Goal: Task Accomplishment & Management: Complete application form

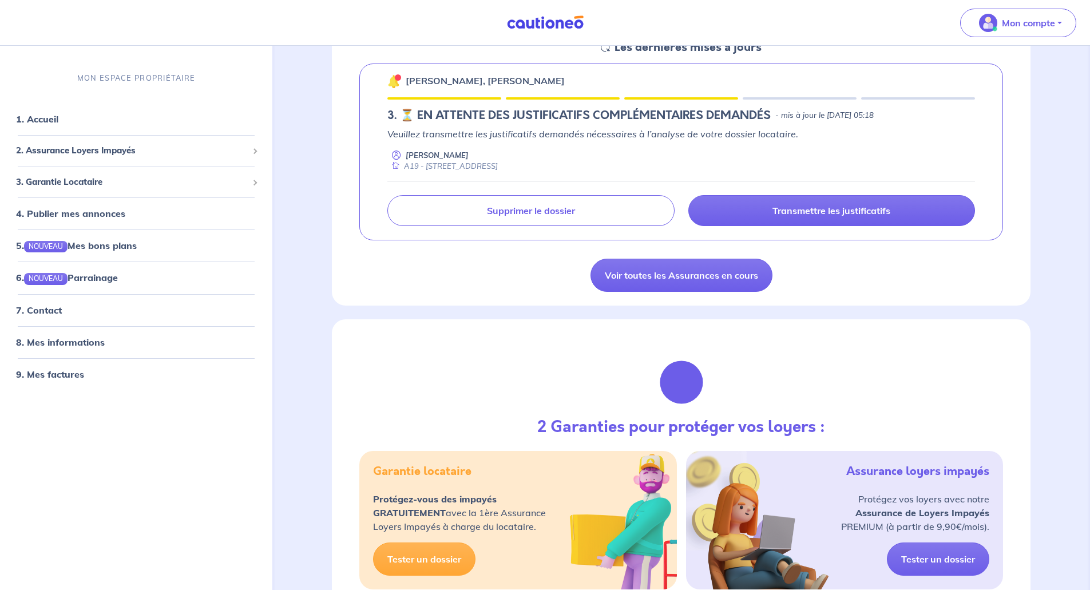
scroll to position [172, 0]
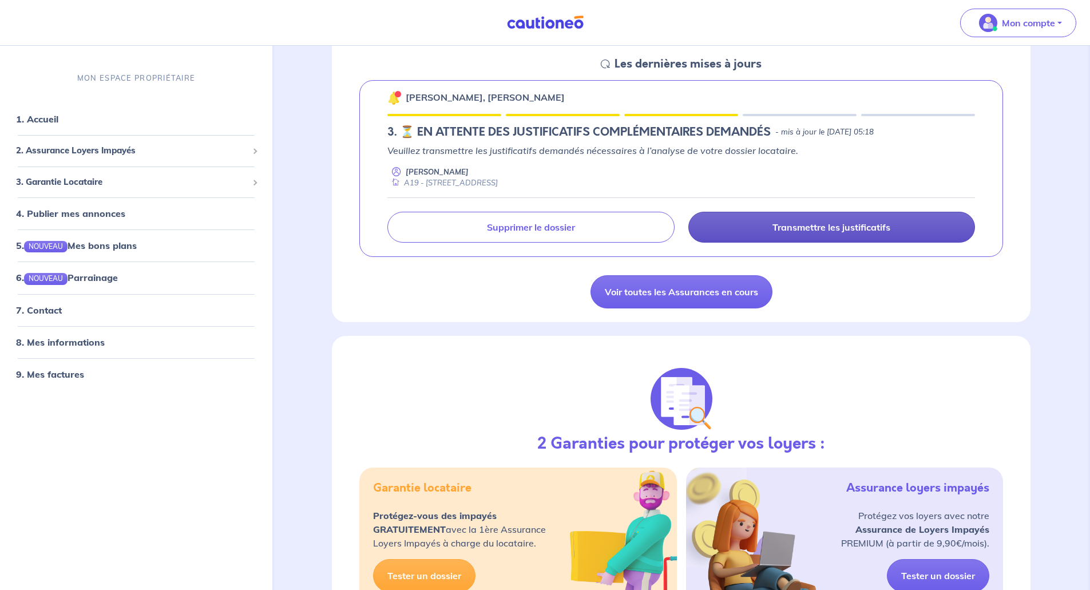
click at [744, 231] on link "Transmettre les justificatifs" at bounding box center [831, 227] width 287 height 31
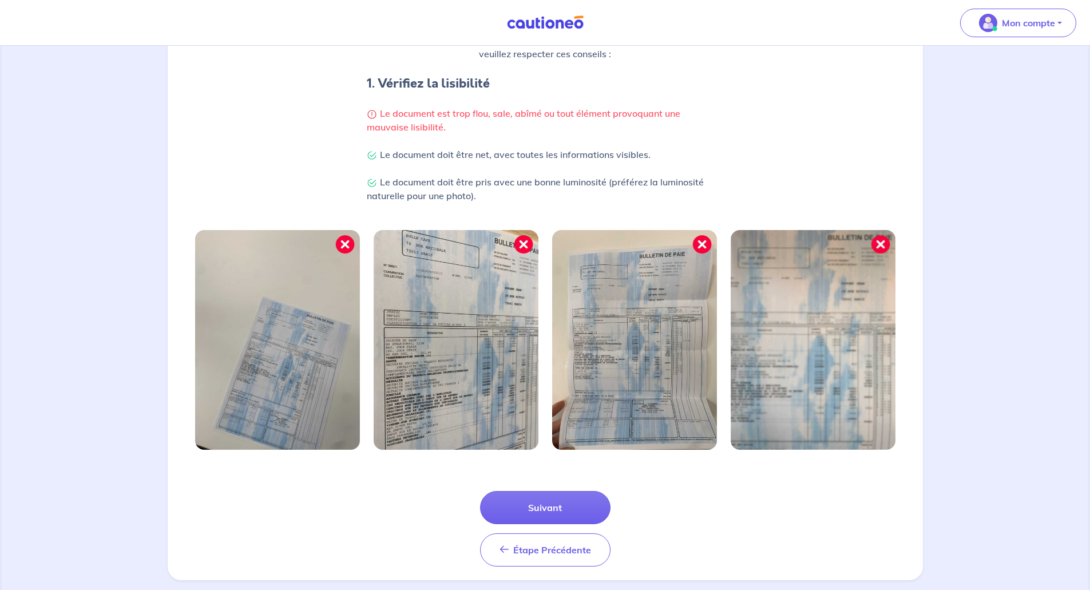
scroll to position [229, 0]
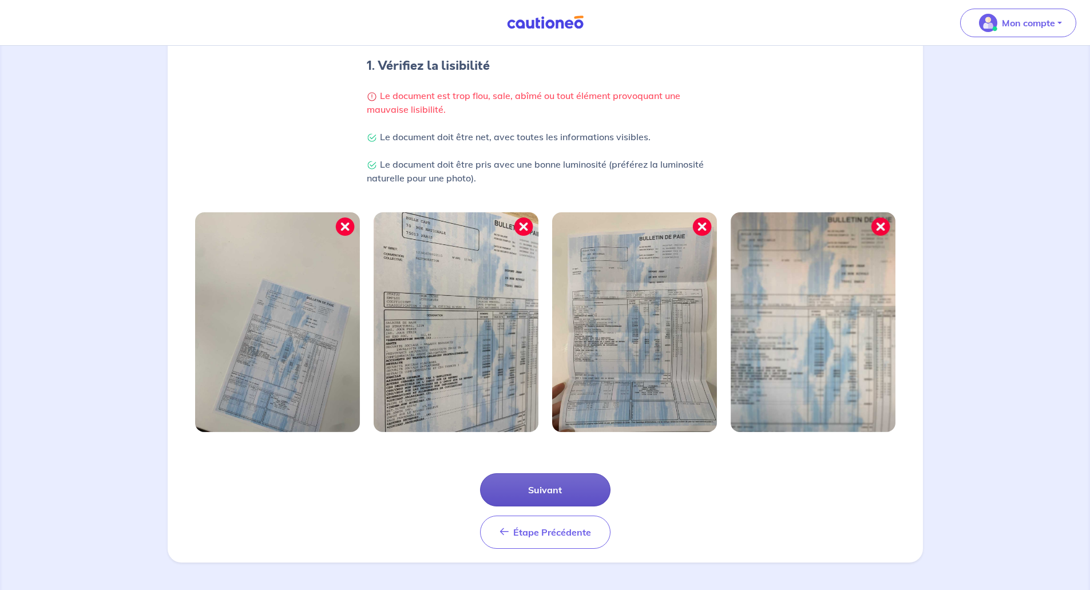
click at [549, 482] on button "Suivant" at bounding box center [545, 489] width 130 height 33
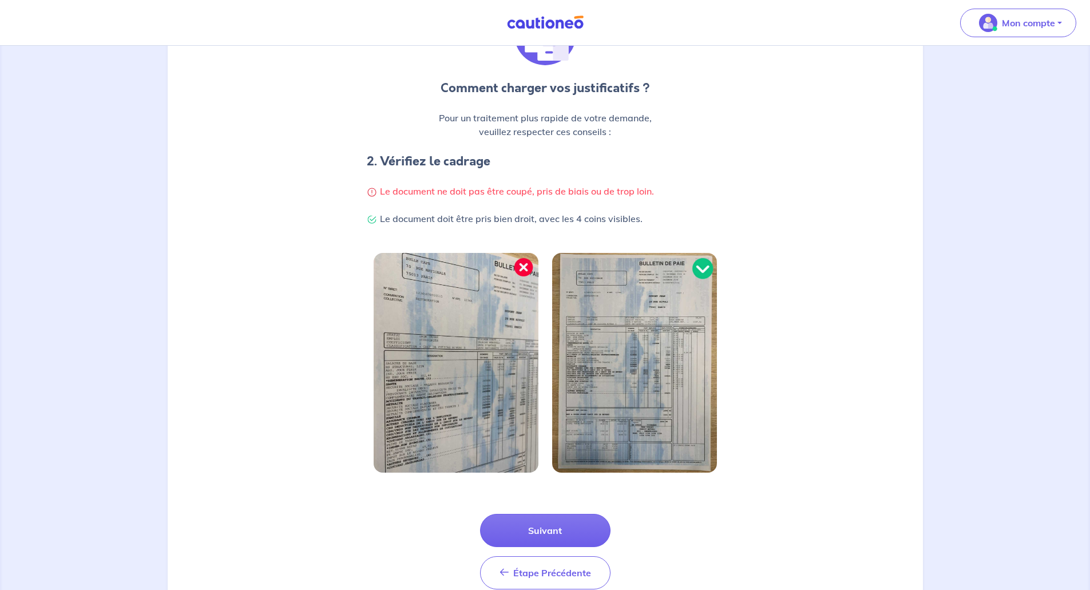
scroll to position [174, 0]
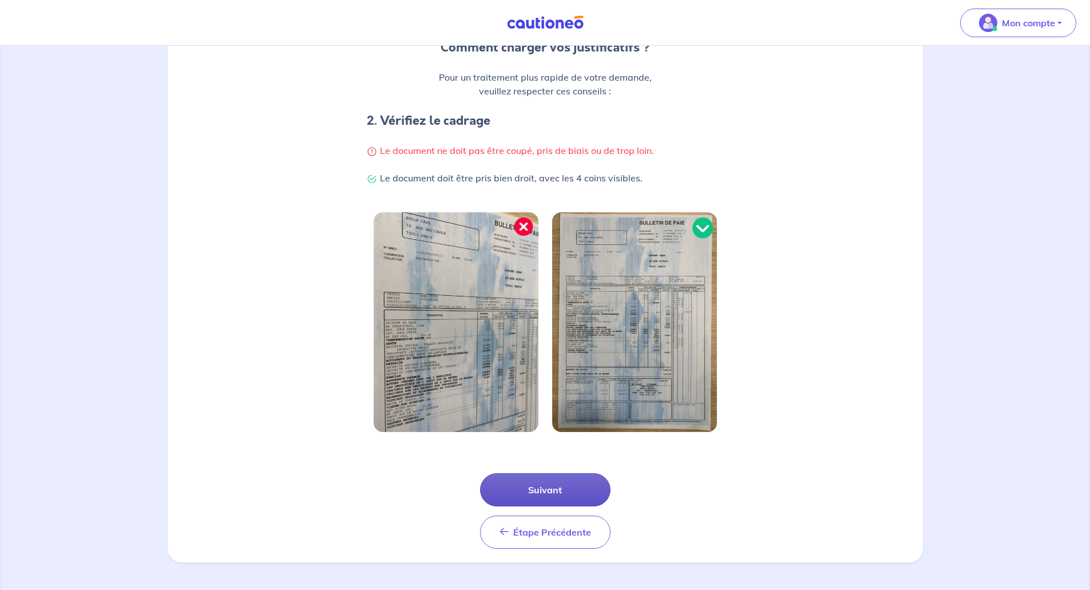
click at [543, 494] on button "Suivant" at bounding box center [545, 489] width 130 height 33
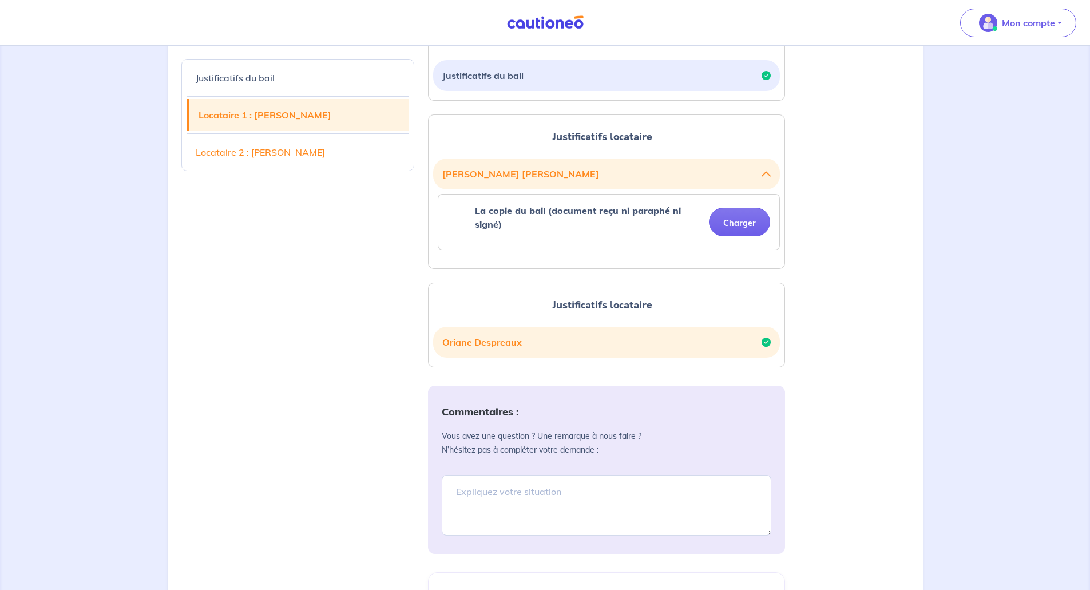
scroll to position [343, 0]
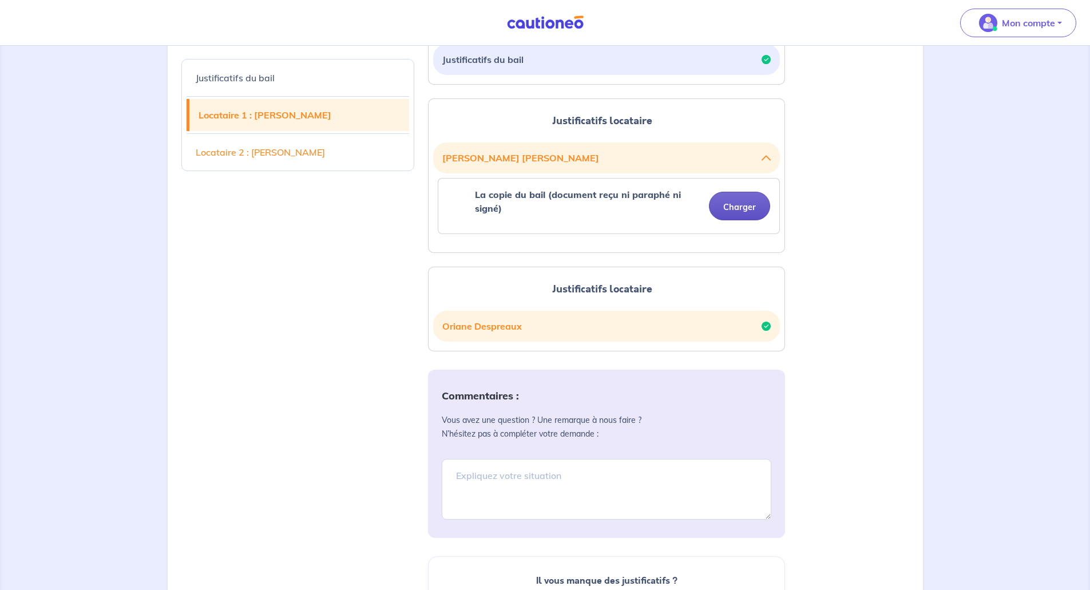
click at [745, 208] on button "Charger" at bounding box center [739, 206] width 61 height 29
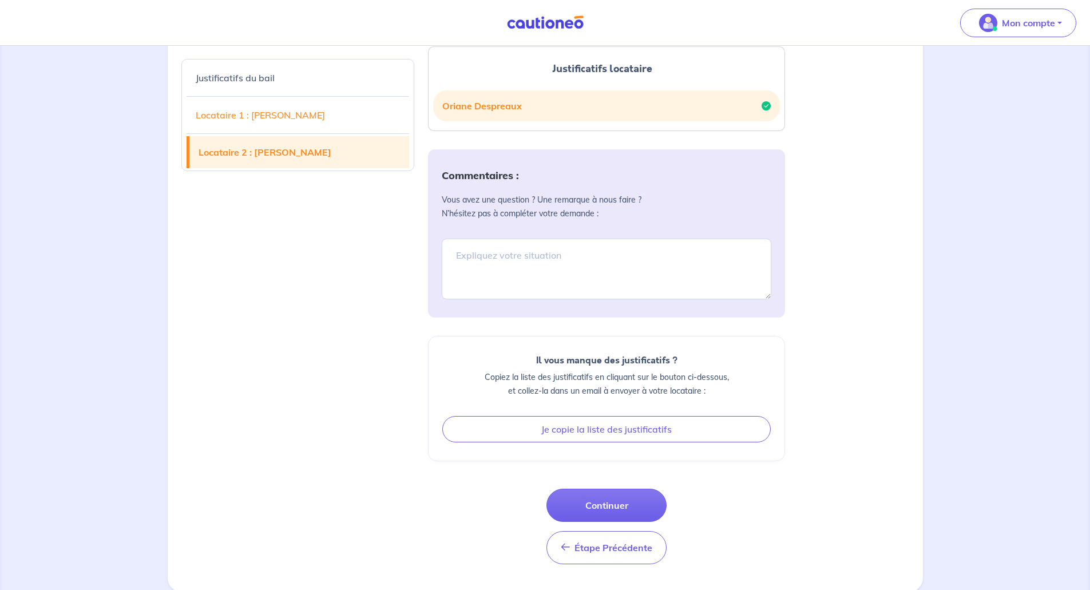
scroll to position [609, 0]
click at [604, 260] on textarea at bounding box center [606, 267] width 329 height 61
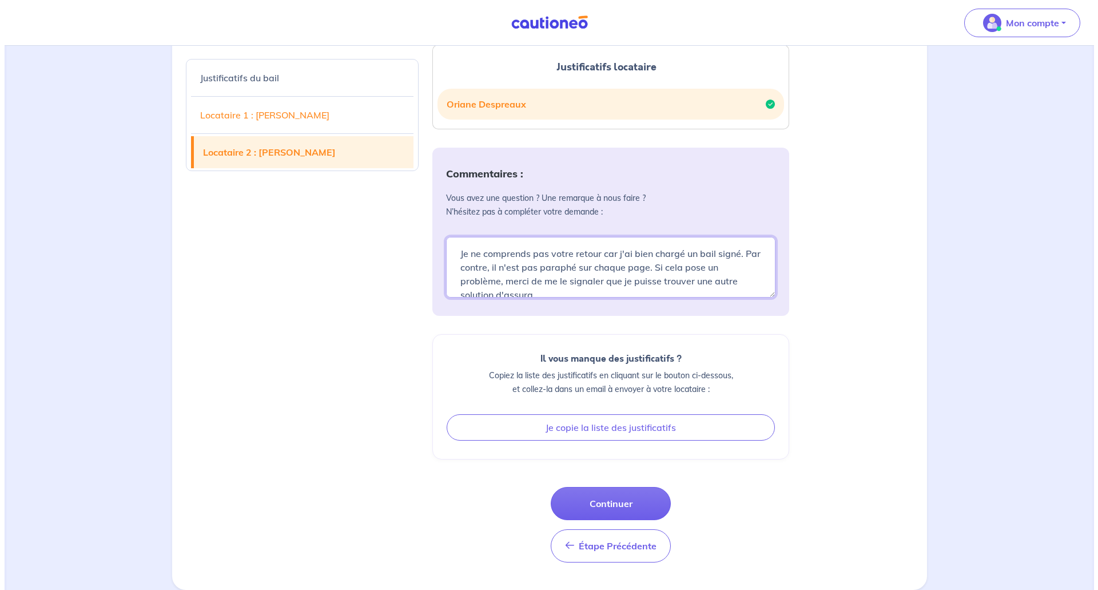
scroll to position [3, 0]
type textarea "Je ne comprends pas votre retour car j'ai bien chargé un bail signé. Par contre…"
click at [611, 498] on button "Continuer" at bounding box center [606, 503] width 120 height 33
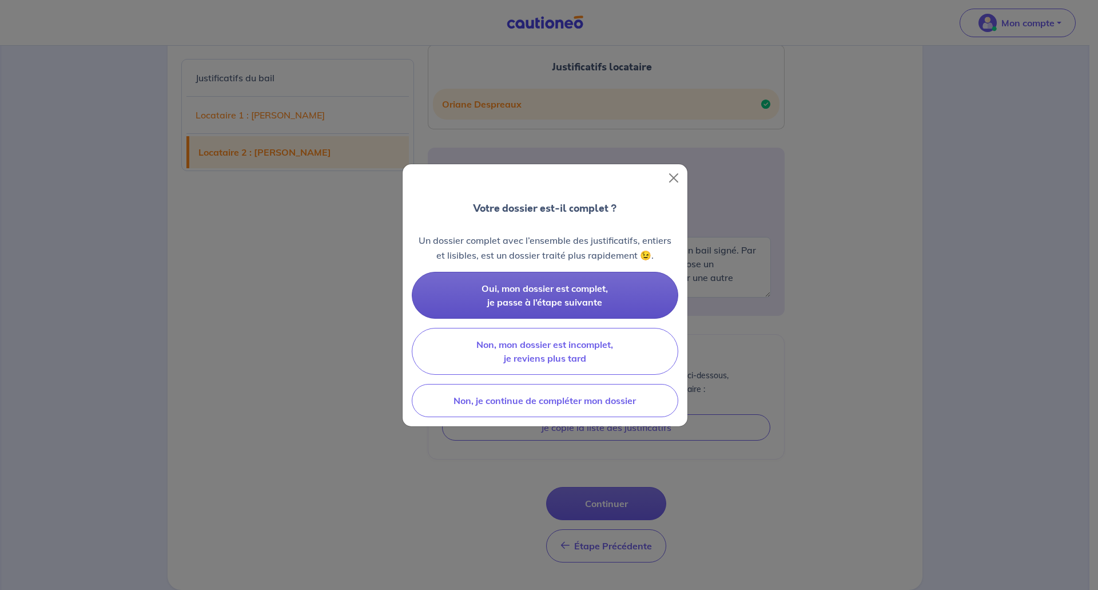
click at [597, 296] on span "Oui, mon dossier est complet, je passe à l’étape suivante" at bounding box center [545, 295] width 126 height 25
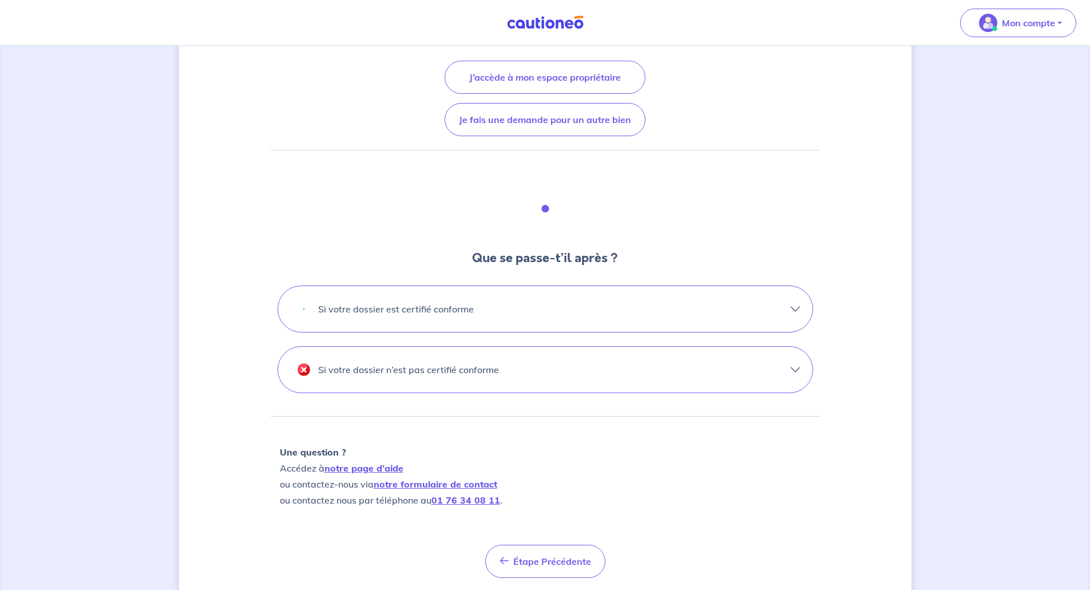
scroll to position [224, 0]
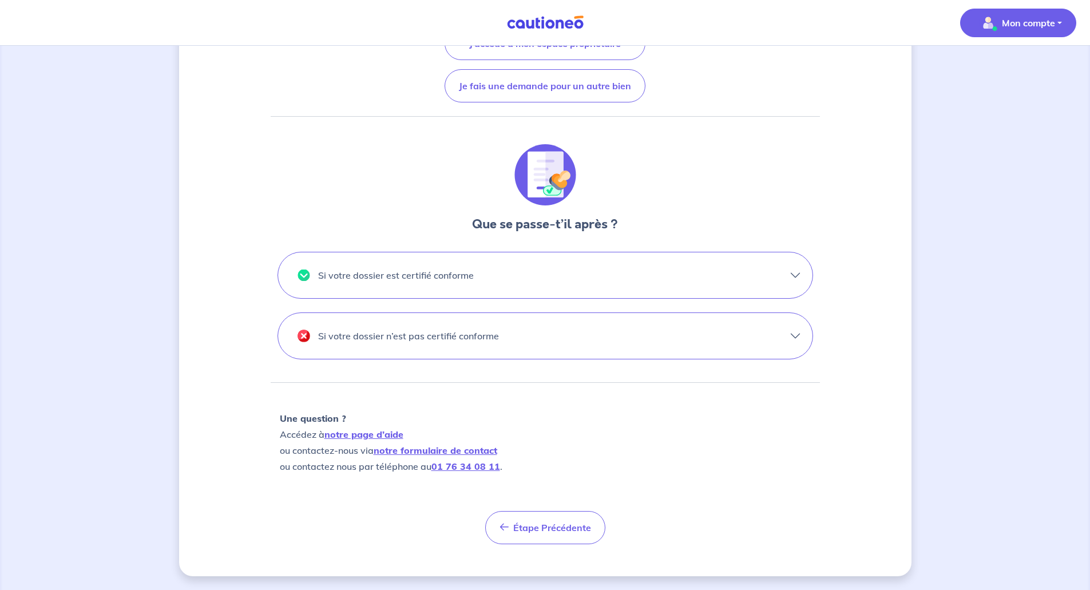
click at [1018, 26] on p "Mon compte" at bounding box center [1028, 23] width 53 height 14
click at [1009, 66] on link "Mes informations" at bounding box center [1006, 71] width 92 height 18
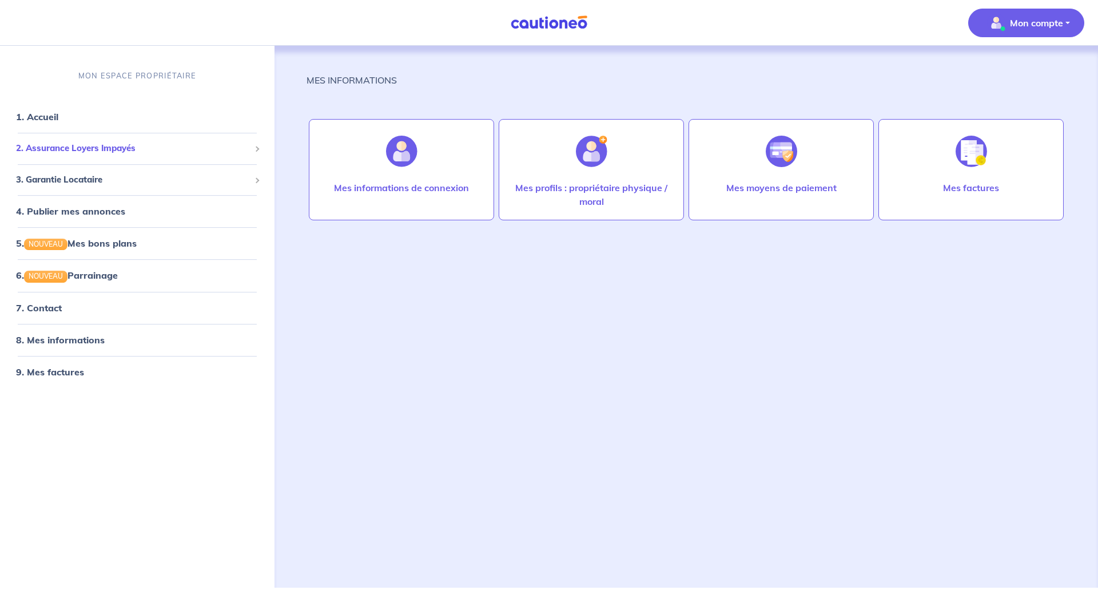
click at [105, 149] on span "2. Assurance Loyers Impayés" at bounding box center [133, 148] width 234 height 13
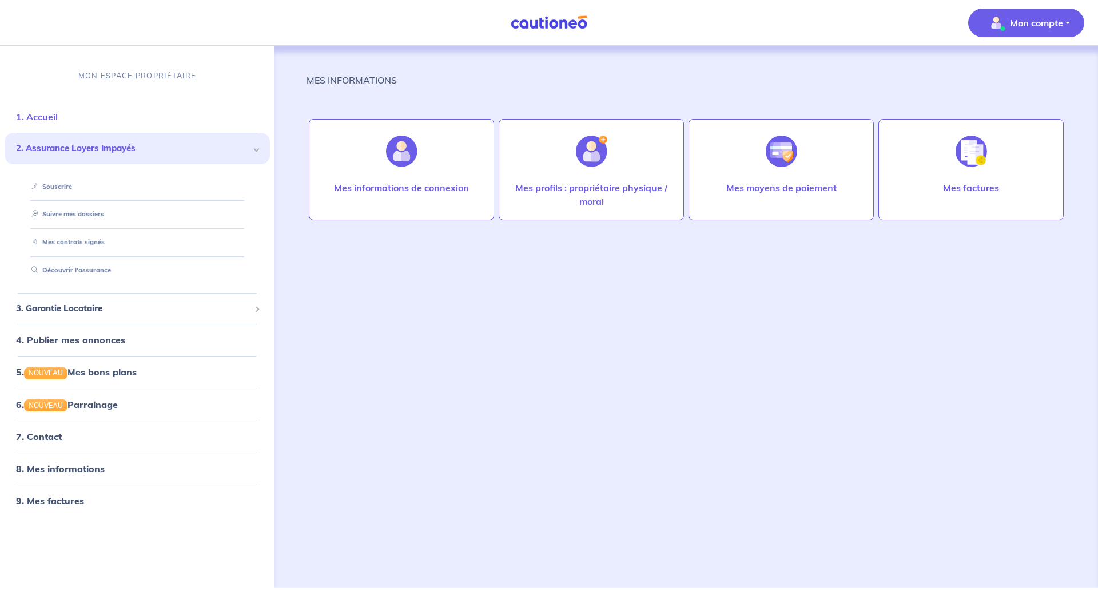
click at [46, 120] on link "1. Accueil" at bounding box center [37, 116] width 42 height 11
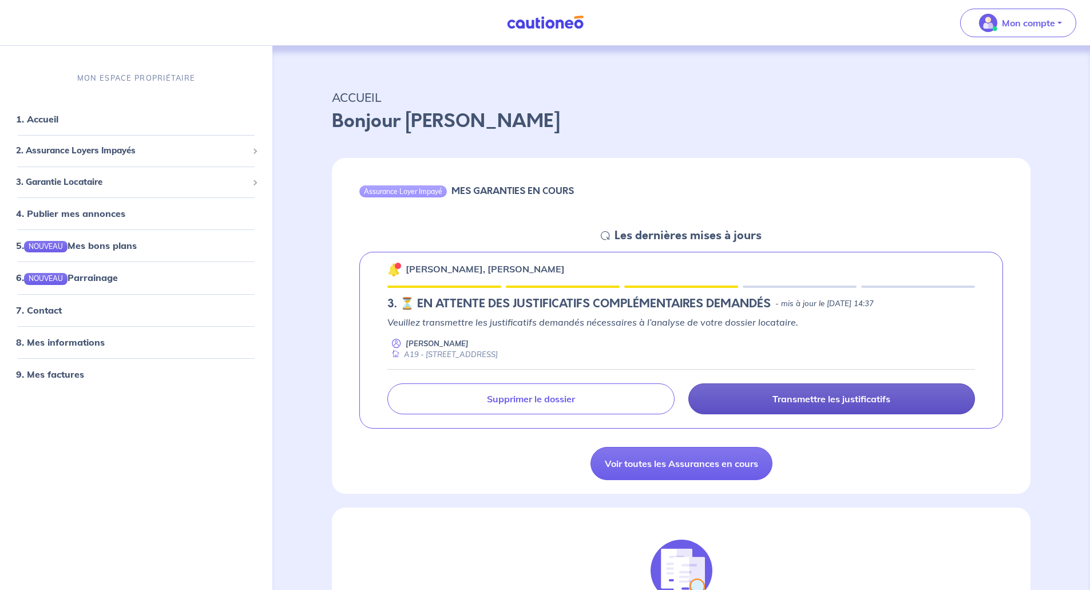
click at [754, 402] on link "Transmettre les justificatifs" at bounding box center [831, 398] width 287 height 31
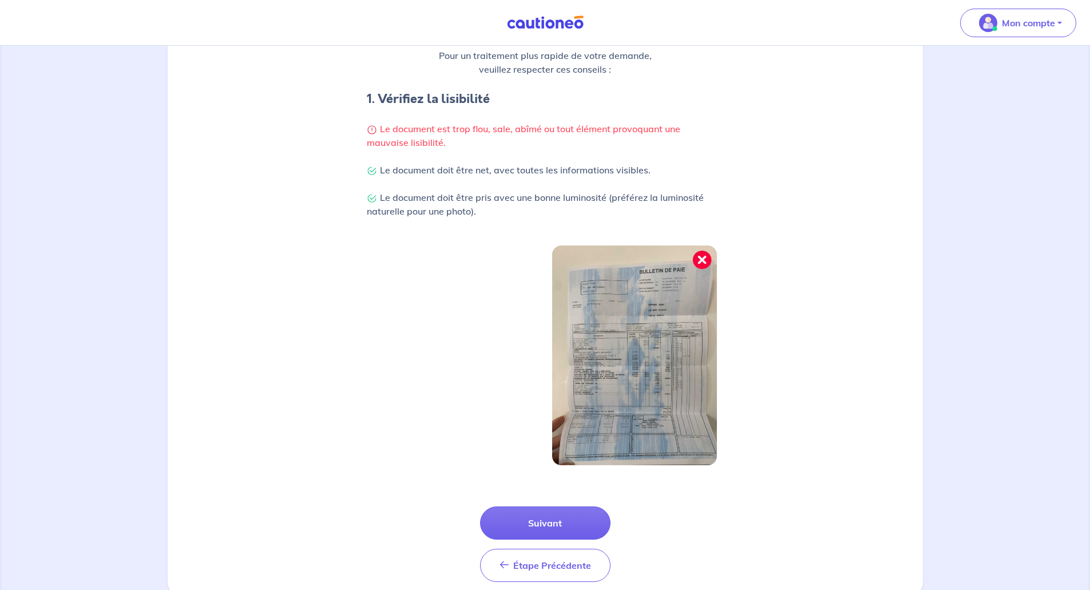
scroll to position [229, 0]
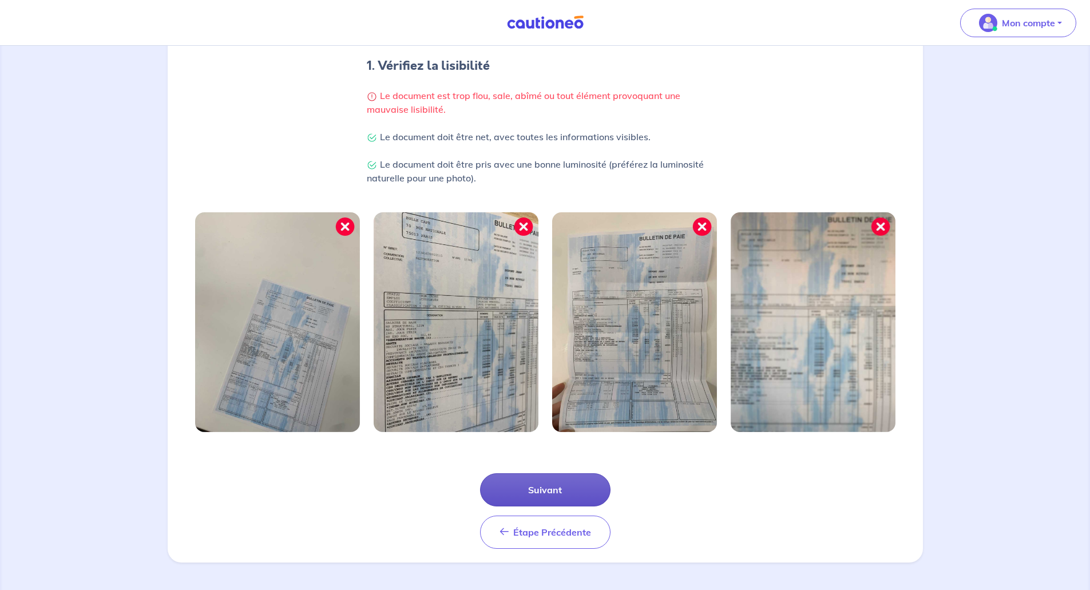
click at [563, 499] on button "Suivant" at bounding box center [545, 489] width 130 height 33
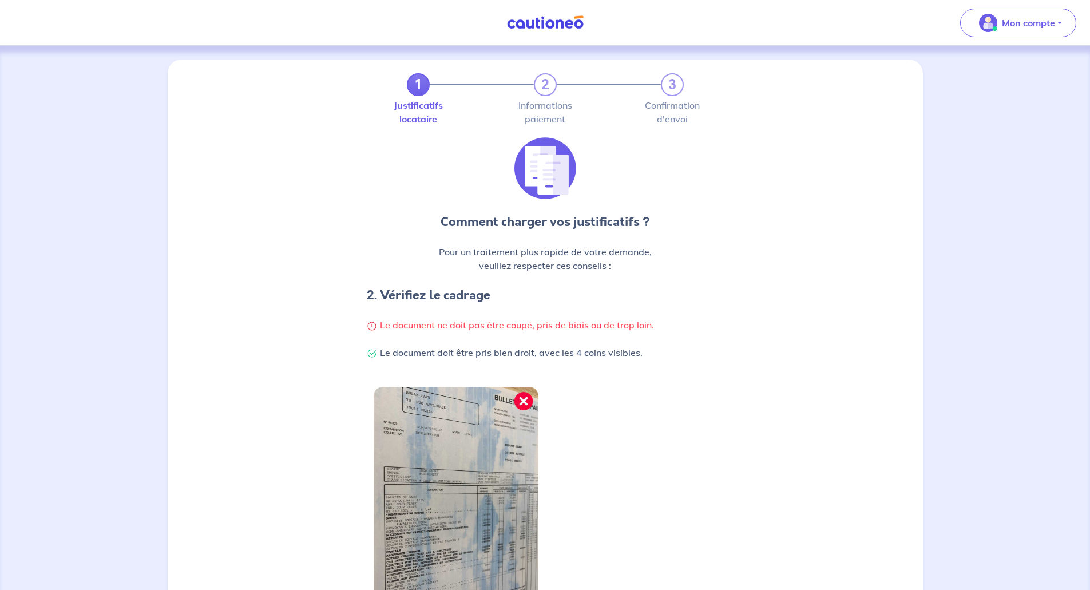
scroll to position [174, 0]
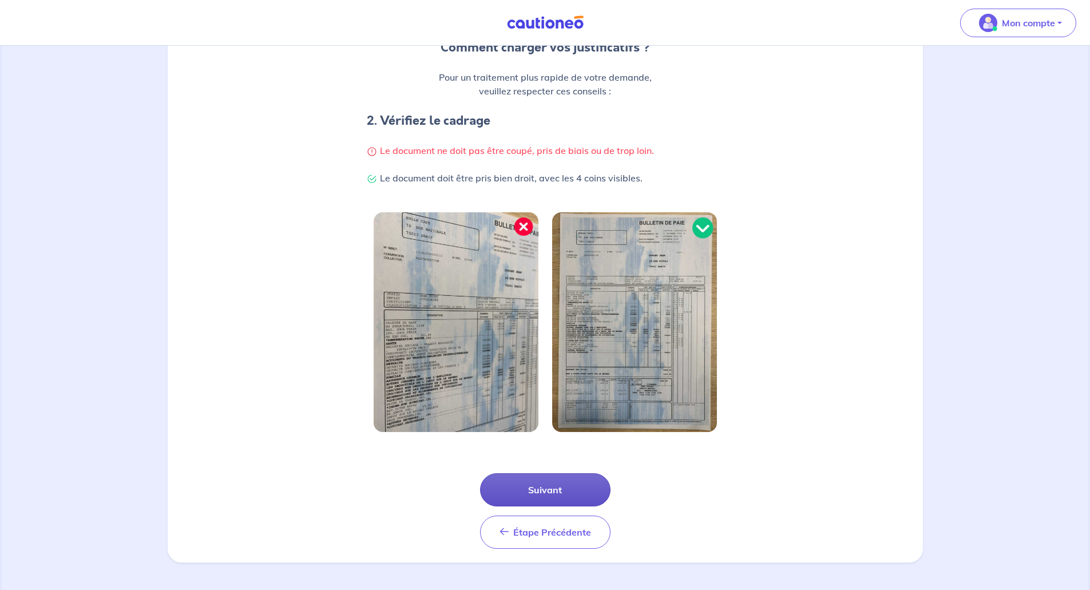
click at [565, 487] on button "Suivant" at bounding box center [545, 489] width 130 height 33
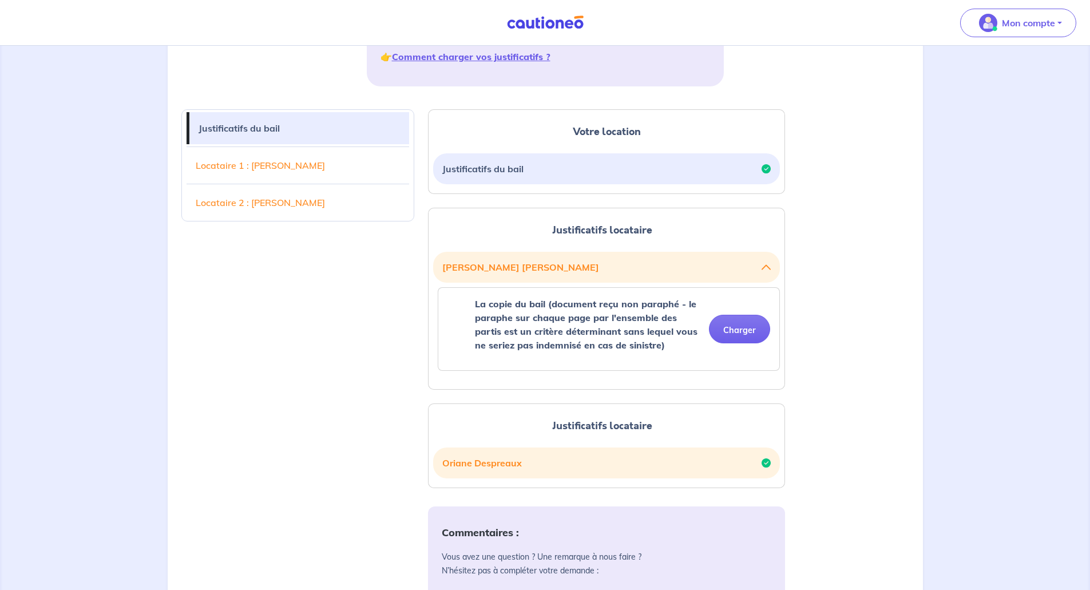
scroll to position [249, 0]
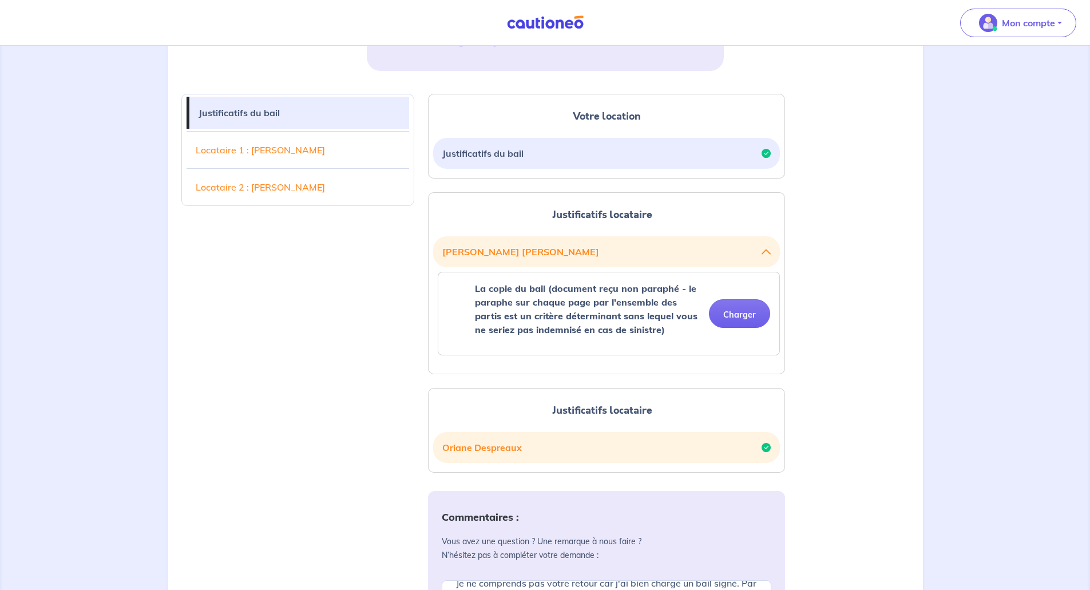
click at [350, 154] on link "Locataire 1 : [PERSON_NAME]" at bounding box center [297, 150] width 223 height 32
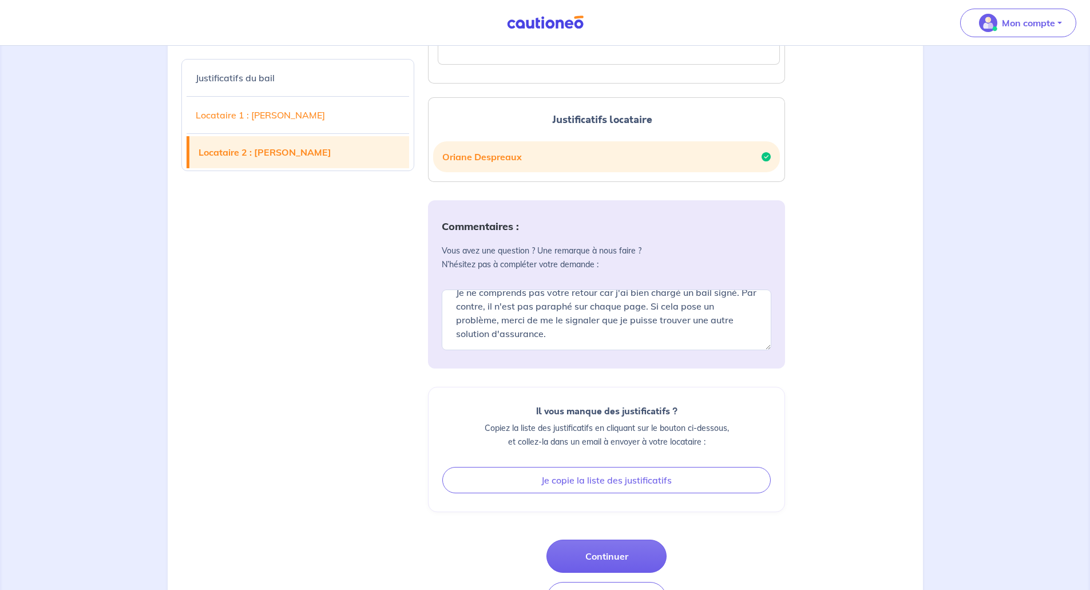
scroll to position [593, 0]
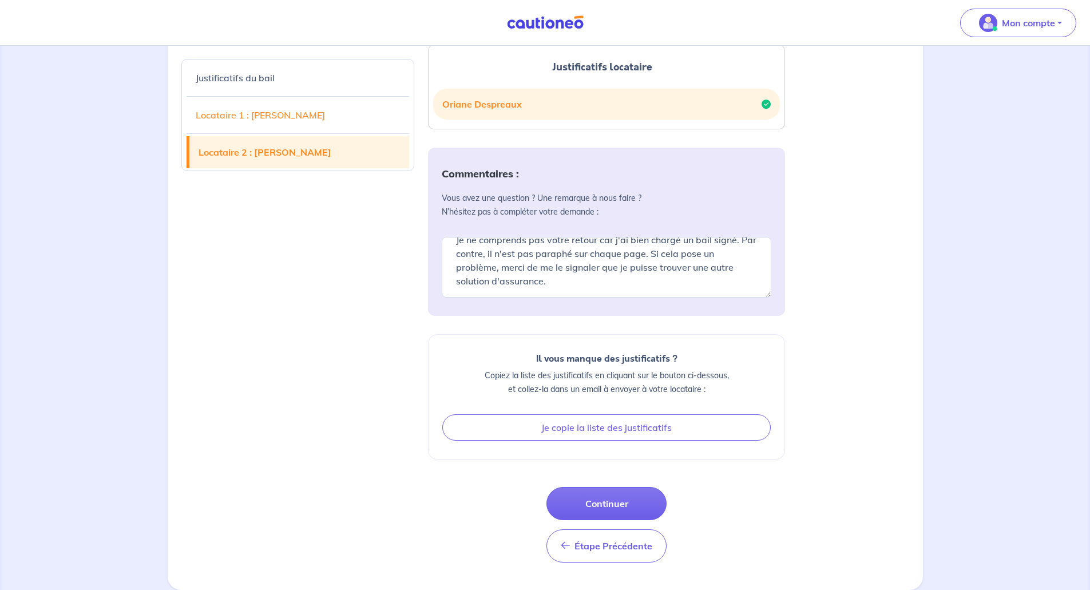
click at [277, 158] on link "Locataire 2 : [PERSON_NAME]" at bounding box center [299, 152] width 220 height 32
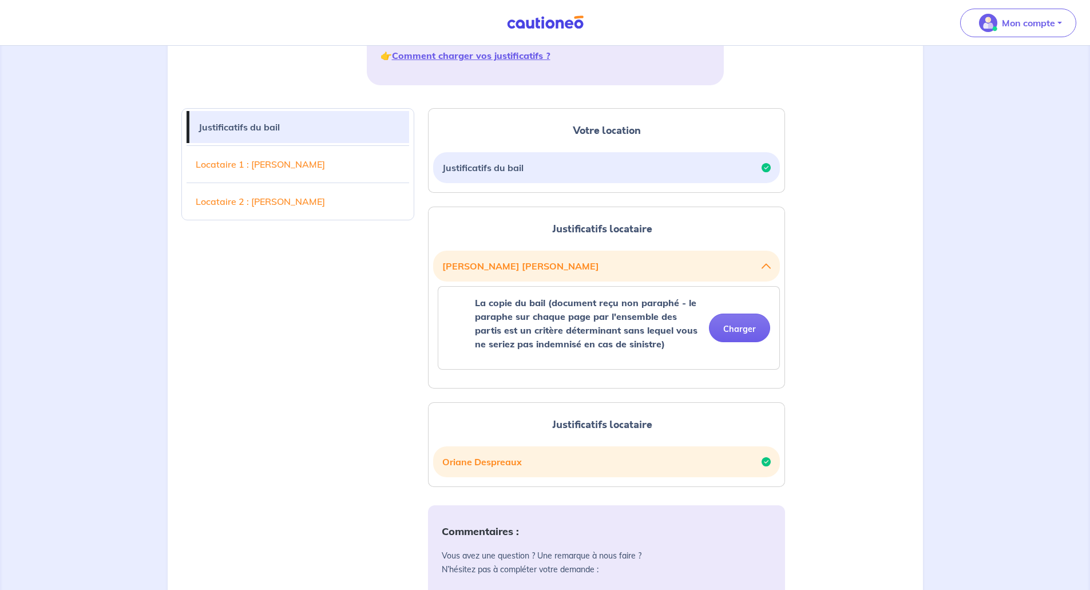
scroll to position [63, 0]
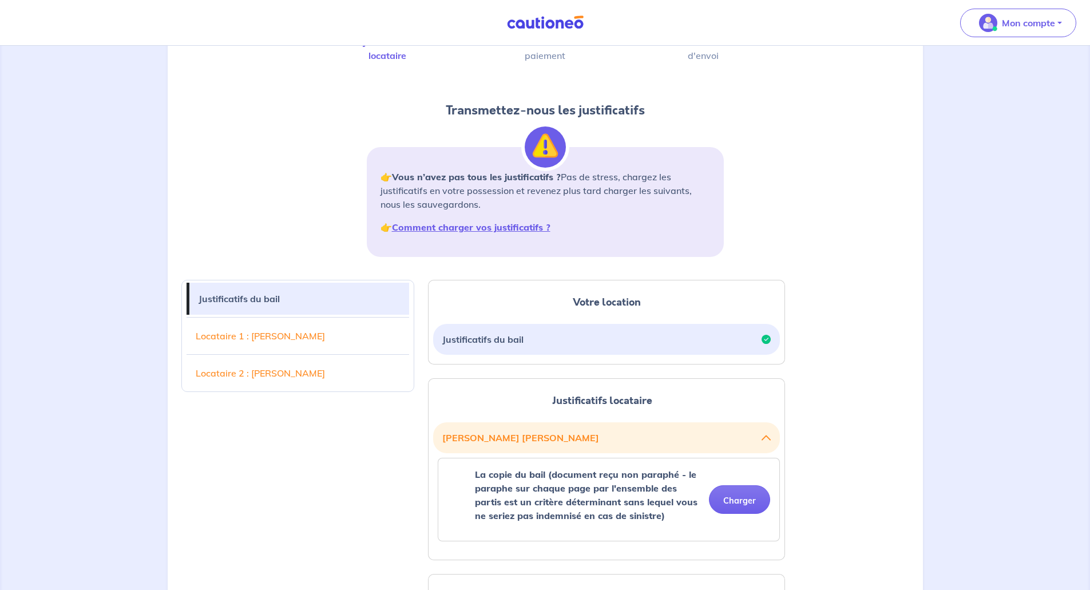
click at [613, 344] on button "Justificatifs du bail" at bounding box center [606, 339] width 328 height 22
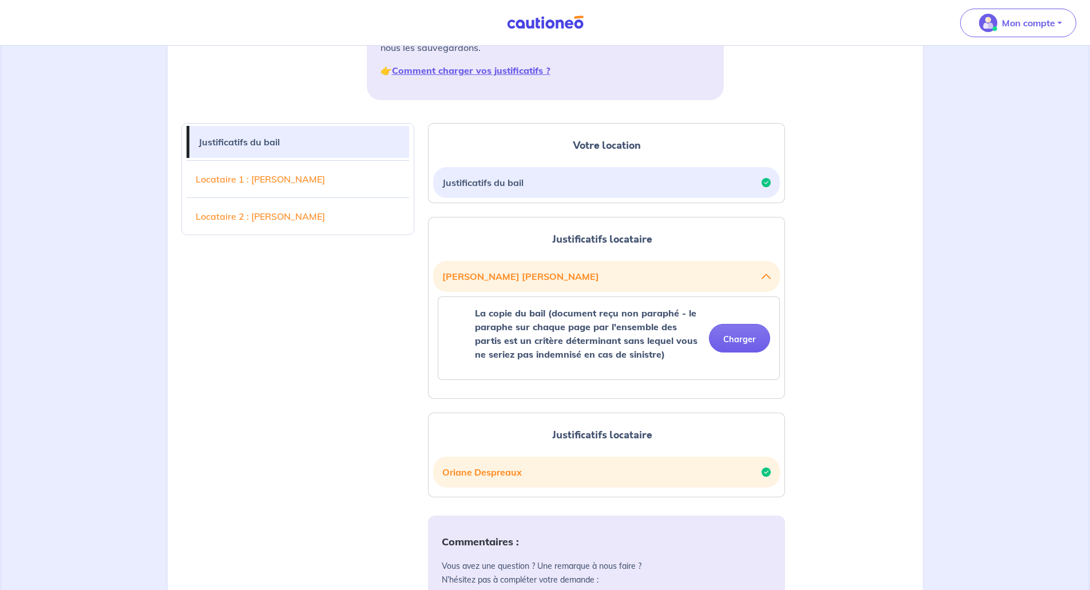
scroll to position [235, 0]
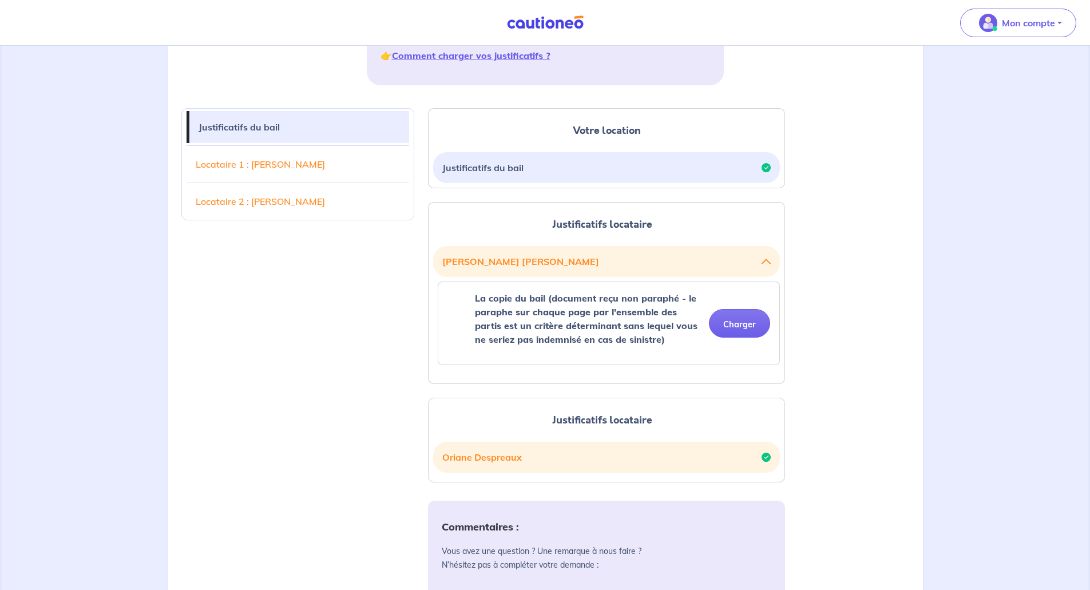
click at [767, 259] on icon "button" at bounding box center [765, 261] width 9 height 9
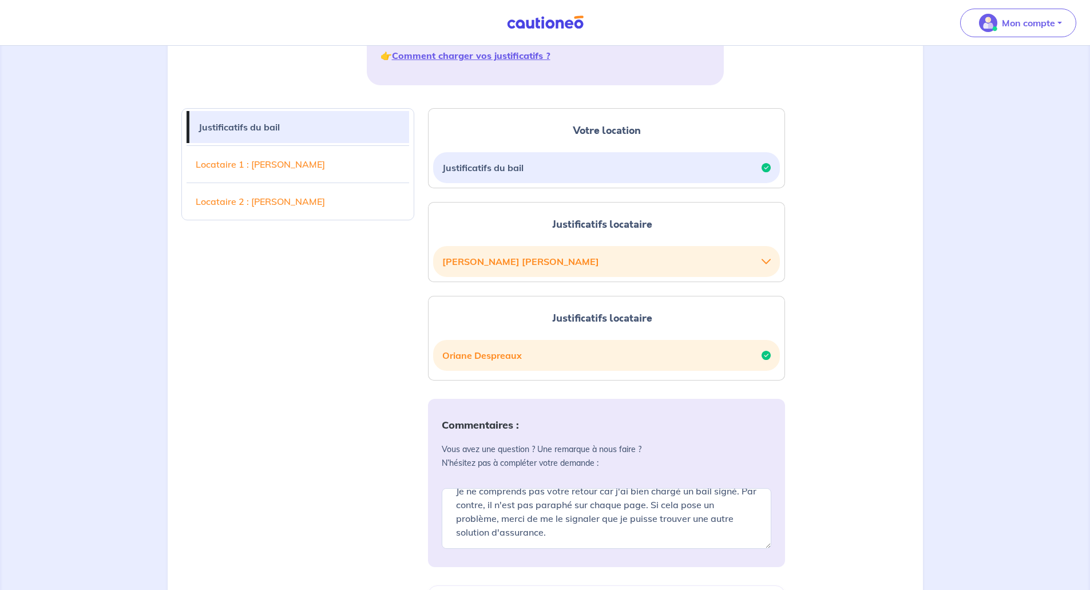
click at [767, 259] on icon "button" at bounding box center [765, 261] width 9 height 9
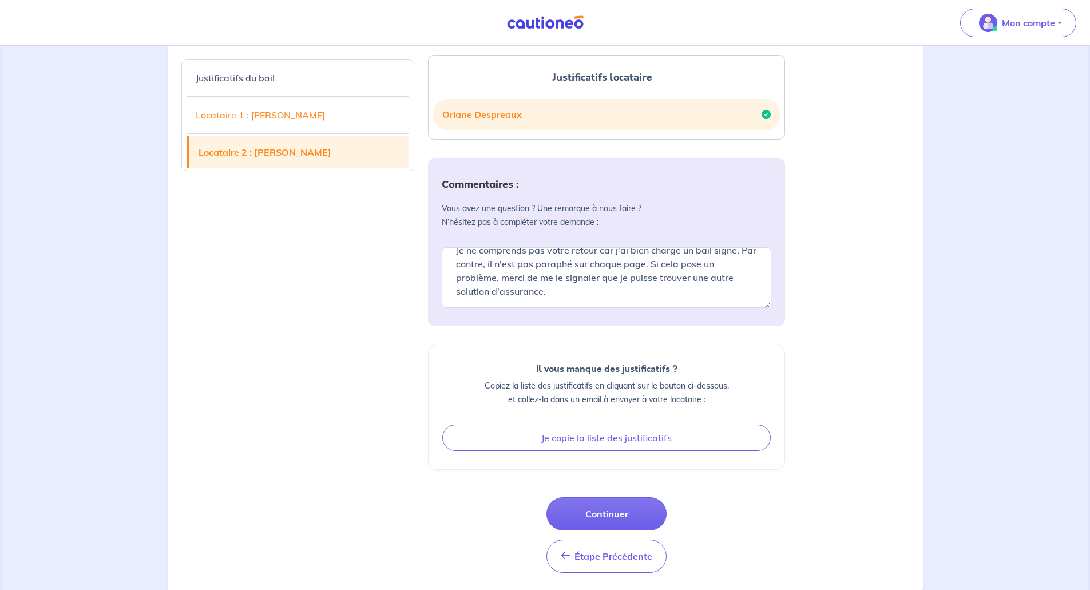
scroll to position [588, 0]
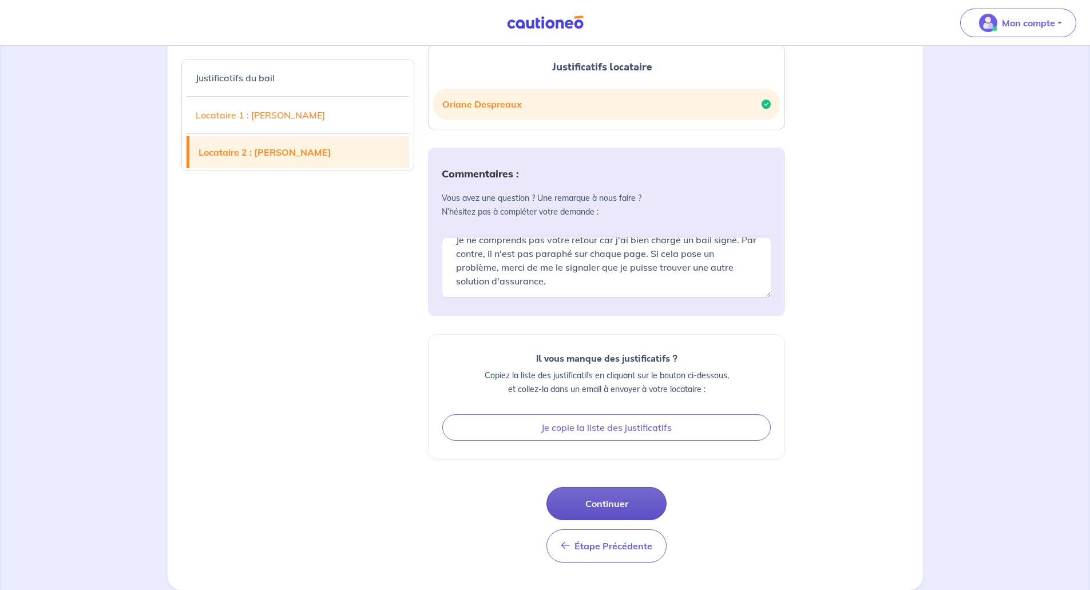
click at [621, 507] on button "Continuer" at bounding box center [606, 503] width 120 height 33
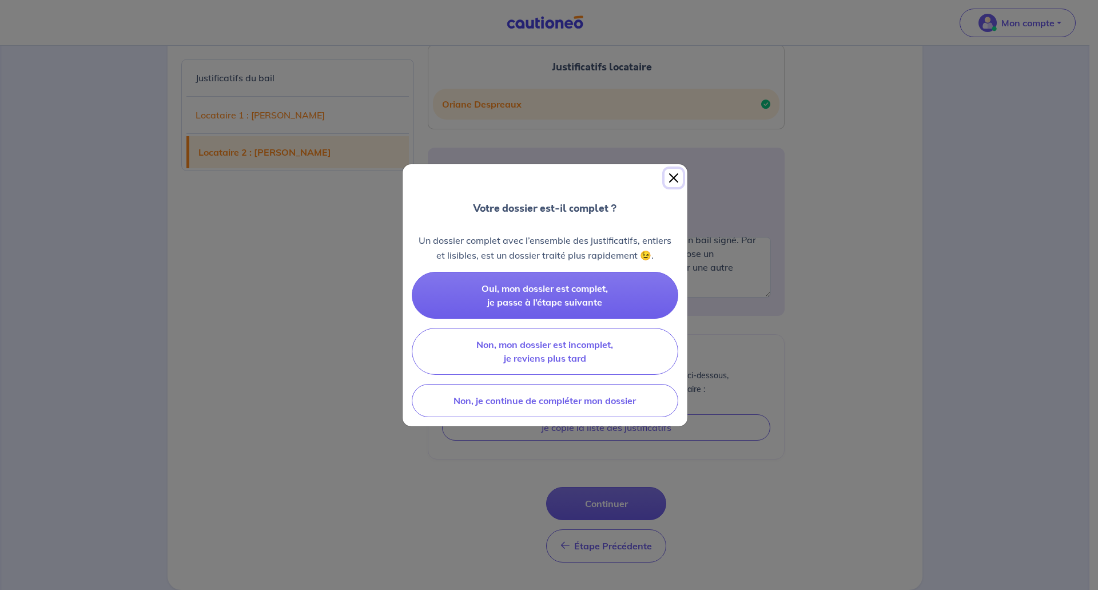
click at [676, 181] on button "Close" at bounding box center [674, 178] width 18 height 18
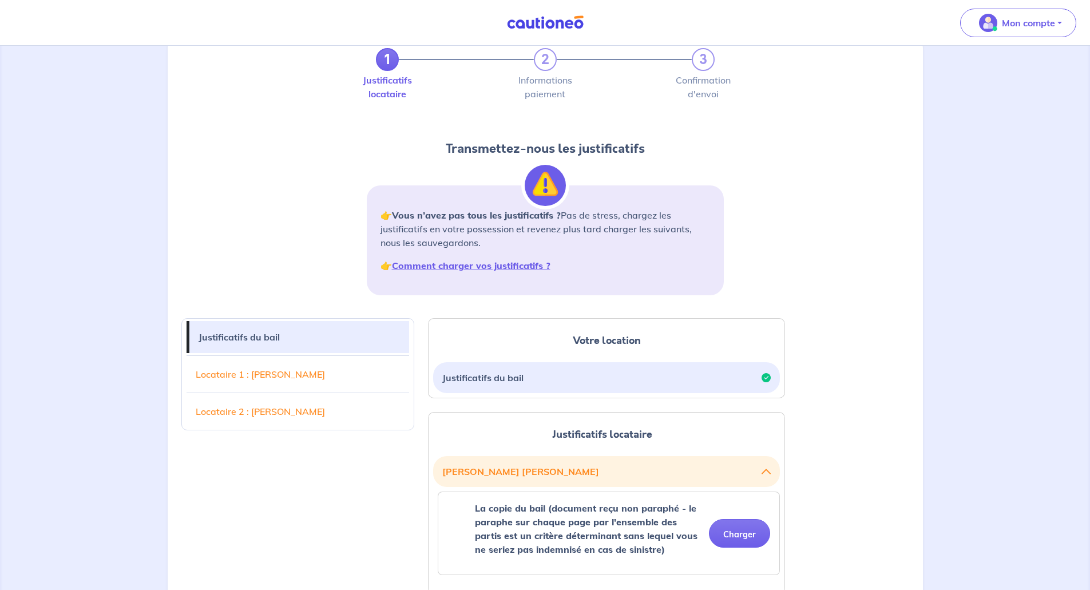
scroll to position [0, 0]
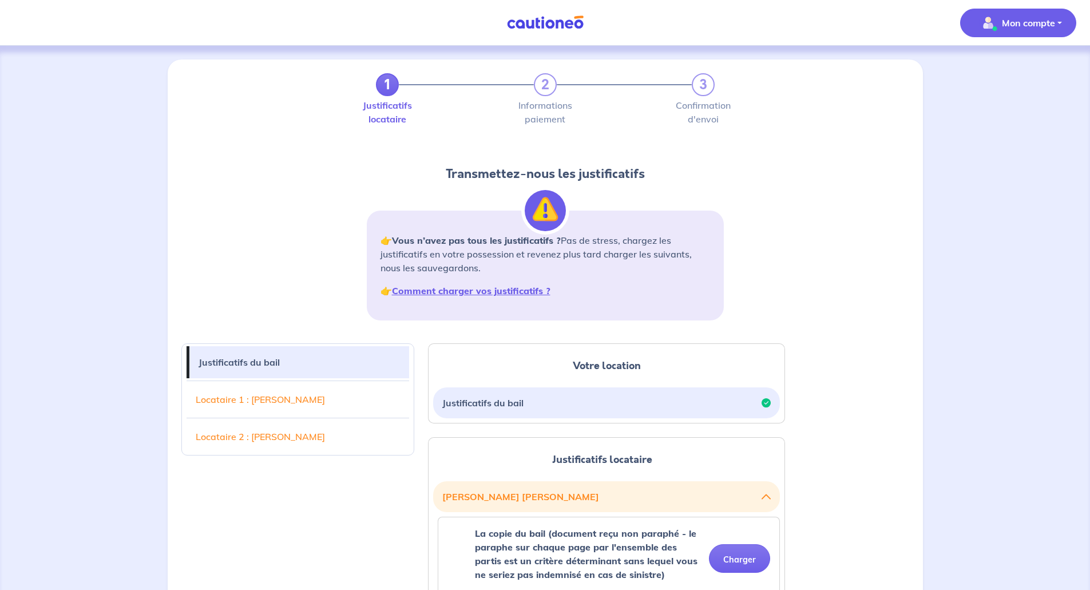
click at [995, 29] on img "button" at bounding box center [988, 23] width 18 height 18
click at [987, 28] on img "button" at bounding box center [988, 23] width 18 height 18
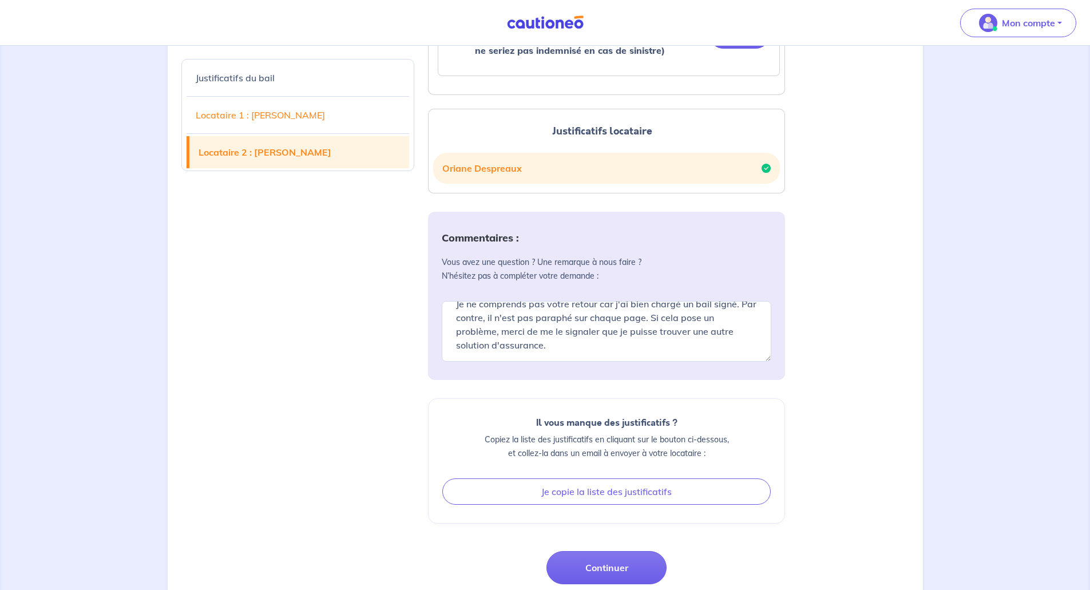
scroll to position [588, 0]
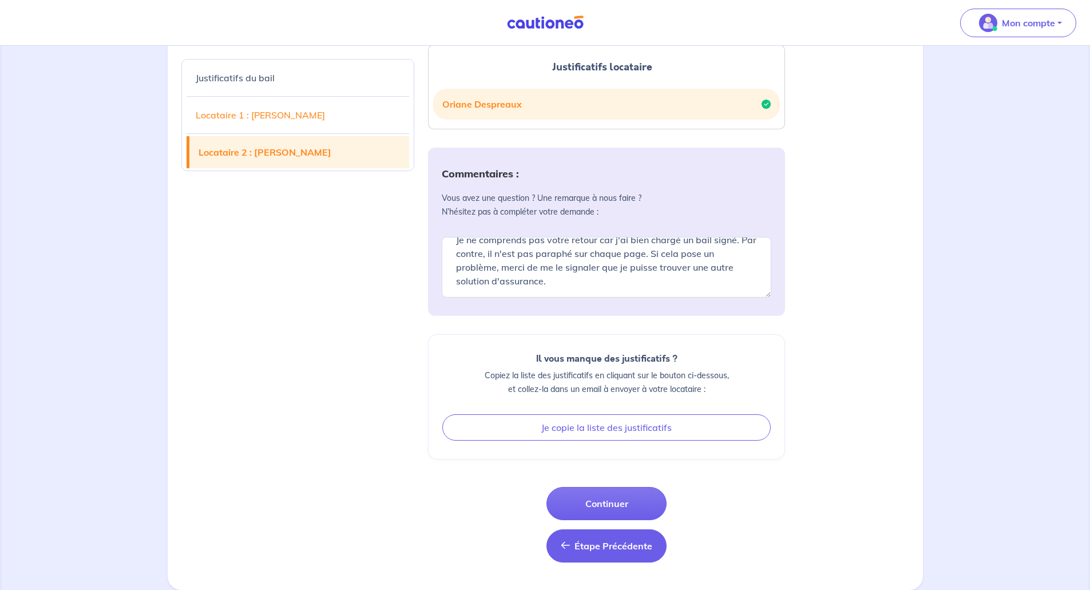
click at [598, 546] on span "Étape Précédente" at bounding box center [613, 545] width 78 height 11
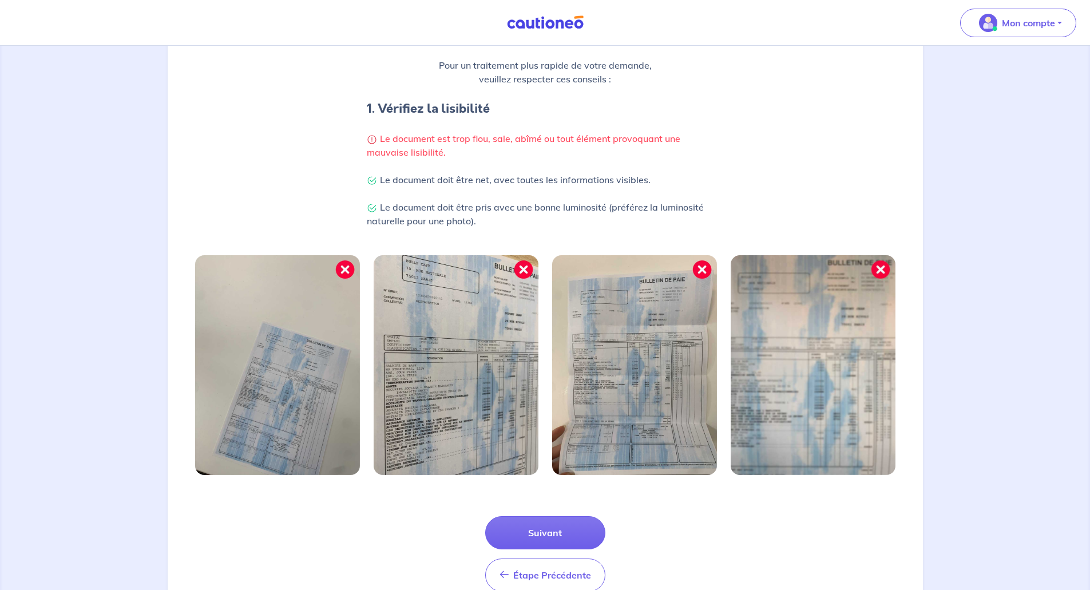
scroll to position [229, 0]
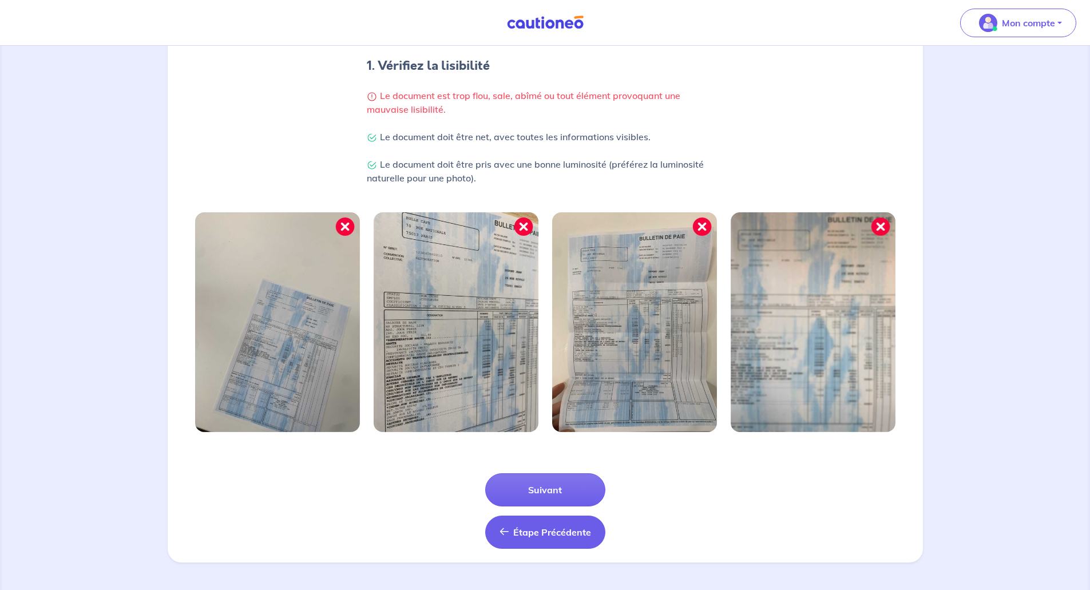
click at [544, 519] on button "Étape Précédente Précédent" at bounding box center [545, 531] width 120 height 33
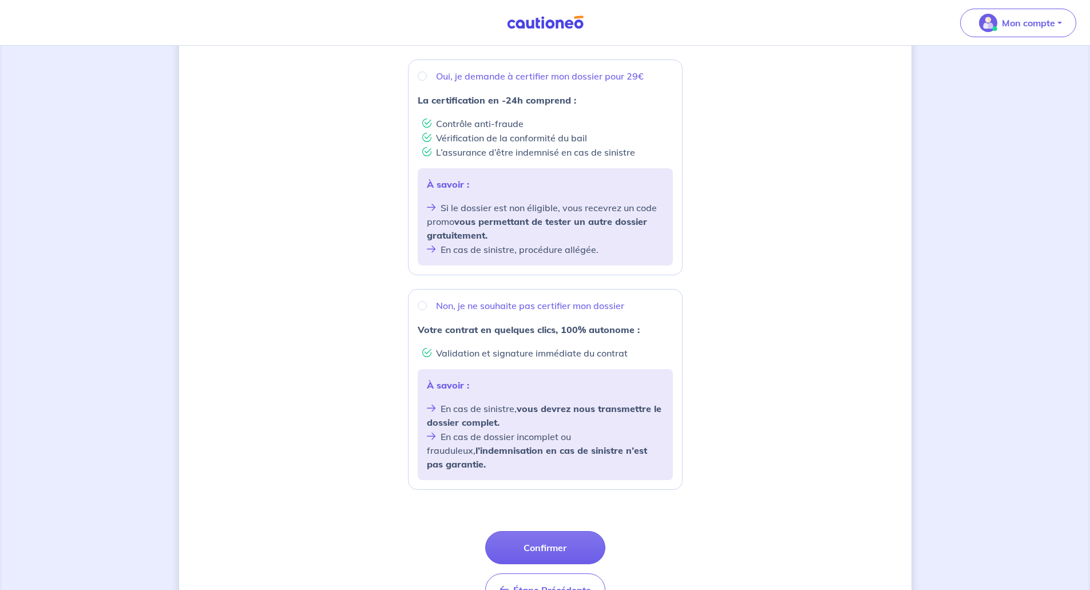
scroll to position [266, 0]
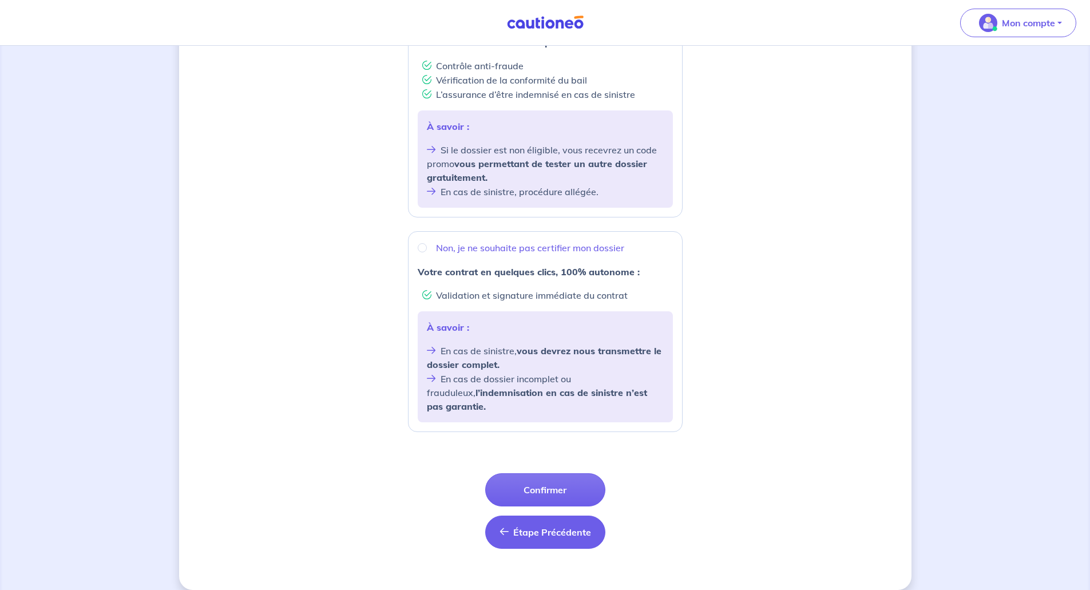
click at [547, 526] on span "Étape Précédente" at bounding box center [552, 531] width 78 height 11
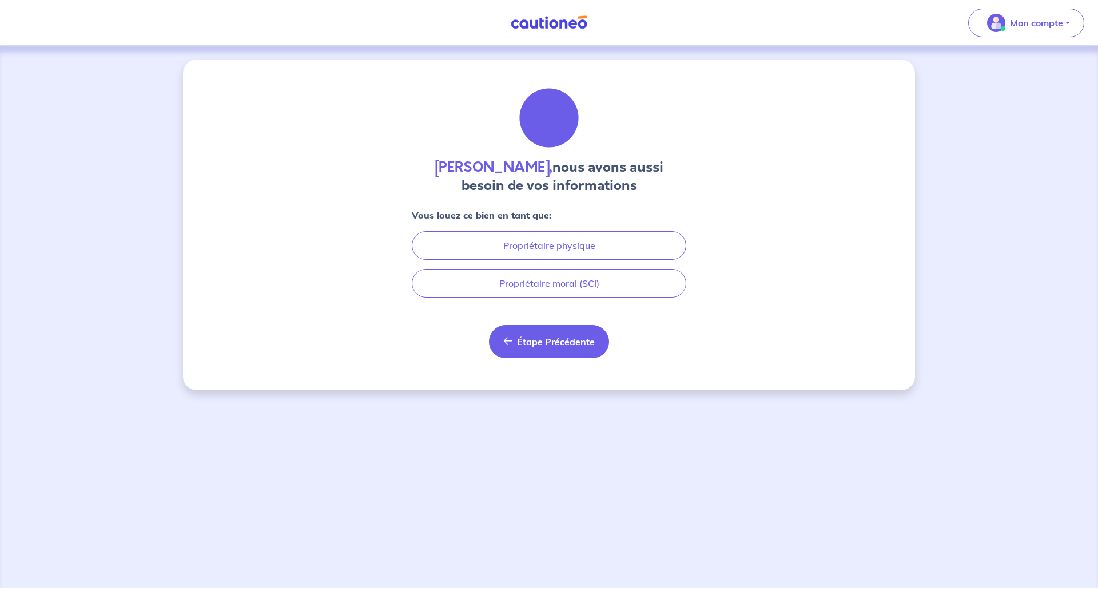
click at [554, 343] on span "Étape Précédente" at bounding box center [556, 341] width 78 height 11
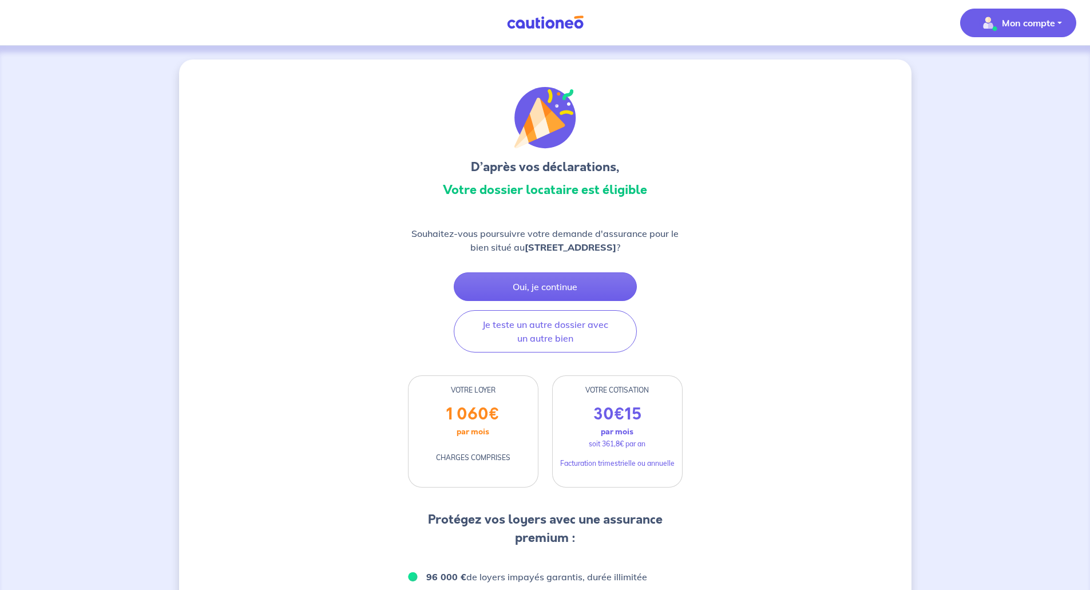
click at [986, 25] on img "button" at bounding box center [988, 23] width 18 height 18
click at [987, 72] on link "Mes informations" at bounding box center [1006, 71] width 92 height 18
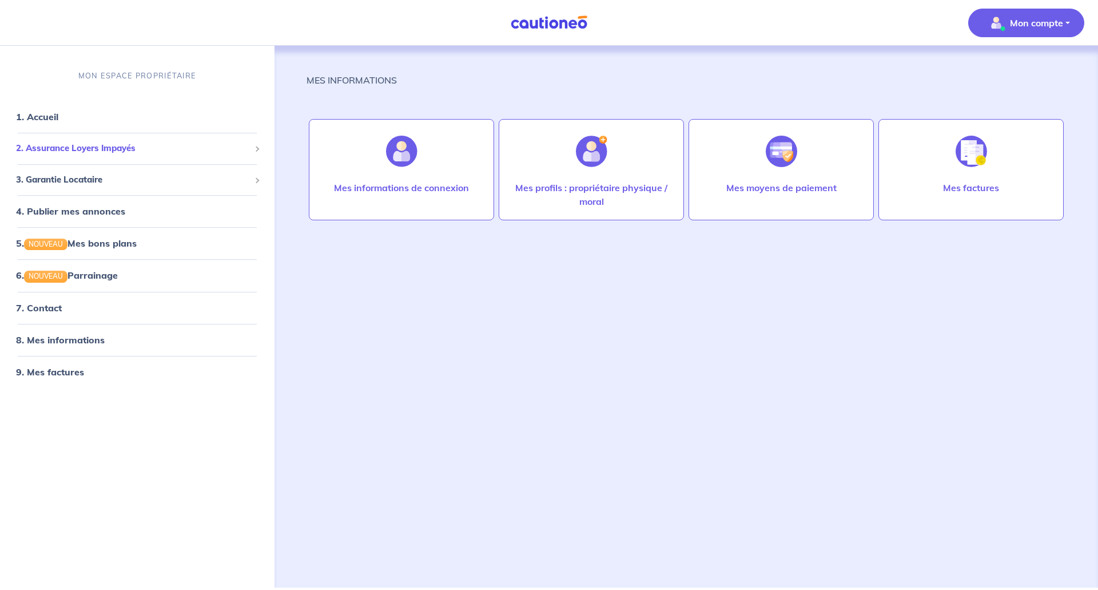
click at [112, 150] on span "2. Assurance Loyers Impayés" at bounding box center [133, 148] width 234 height 13
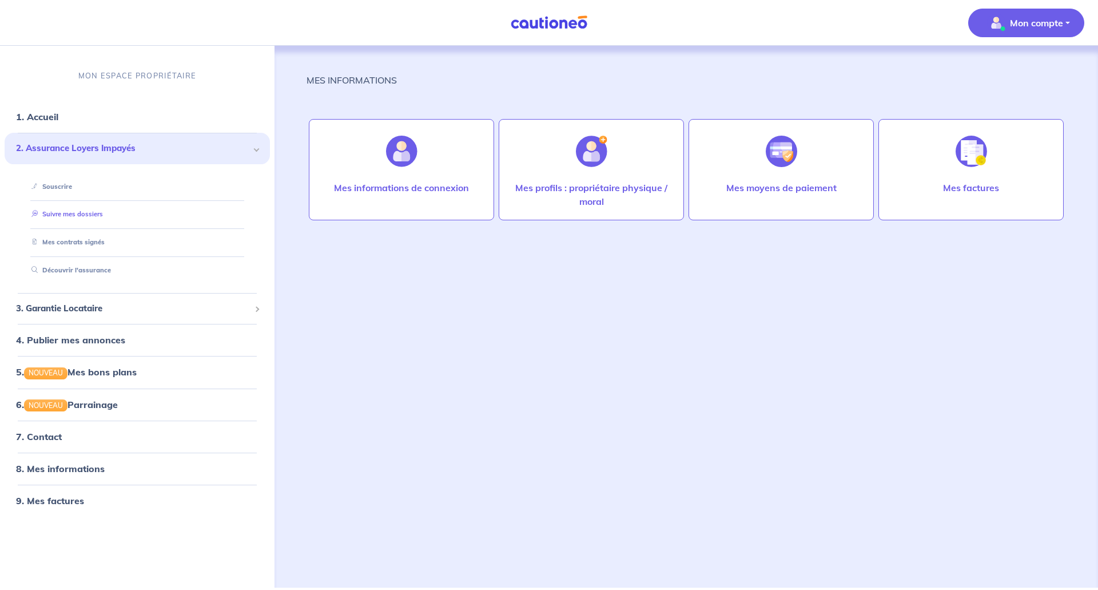
click at [63, 211] on link "Suivre mes dossiers" at bounding box center [65, 215] width 76 height 8
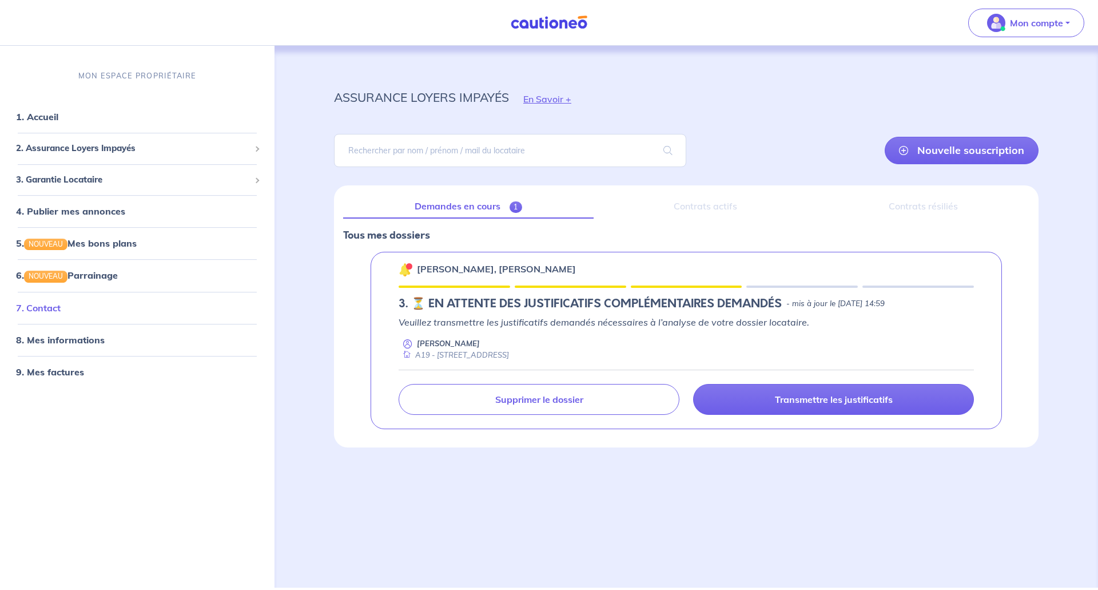
click at [29, 307] on link "7. Contact" at bounding box center [38, 307] width 45 height 11
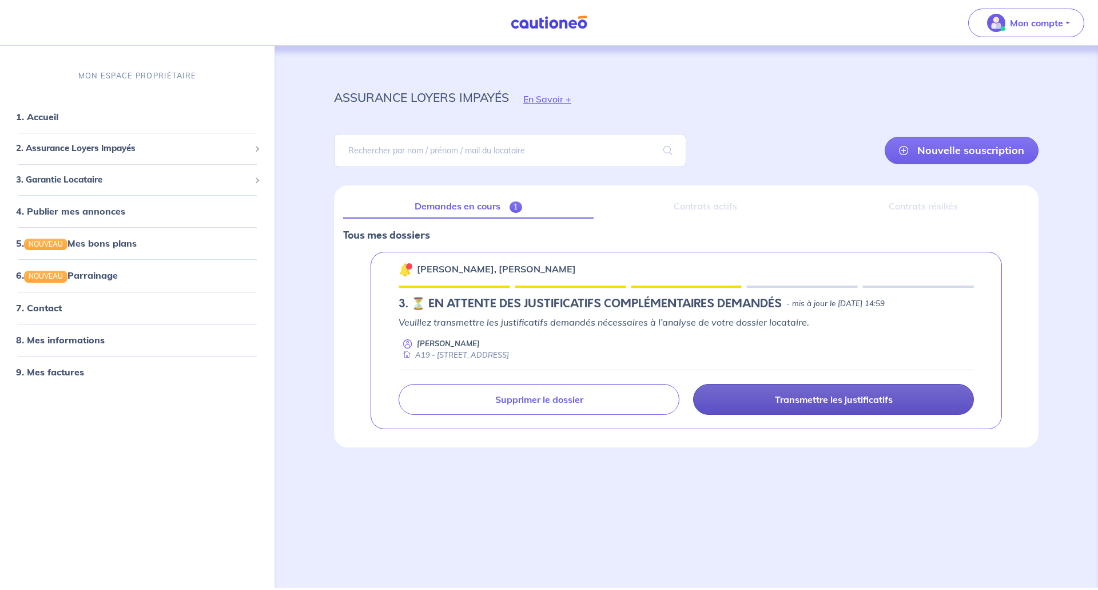
click at [760, 400] on link "Transmettre les justificatifs" at bounding box center [833, 399] width 281 height 31
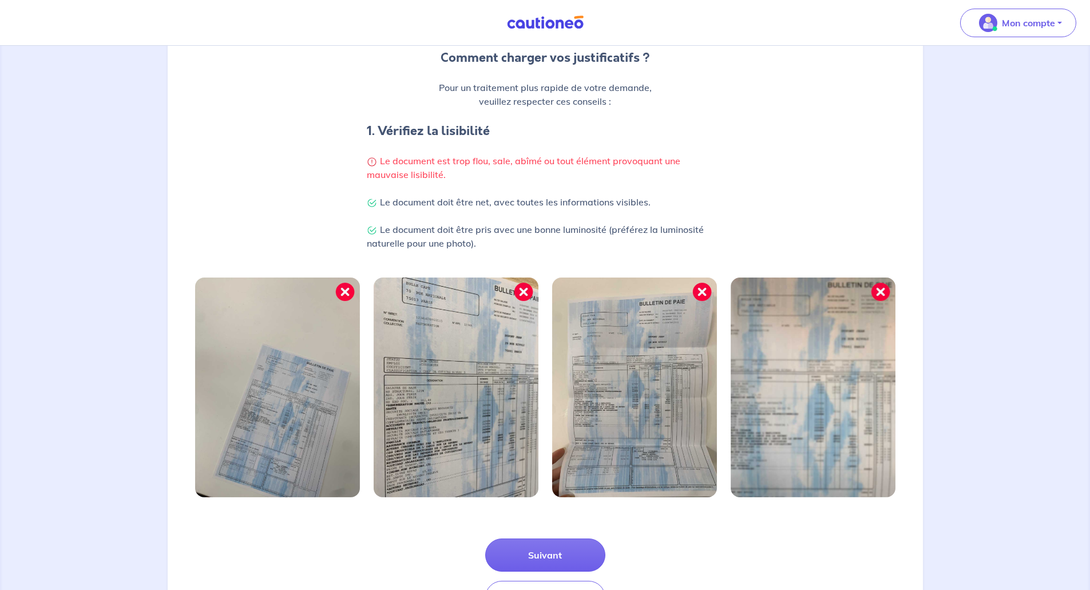
scroll to position [229, 0]
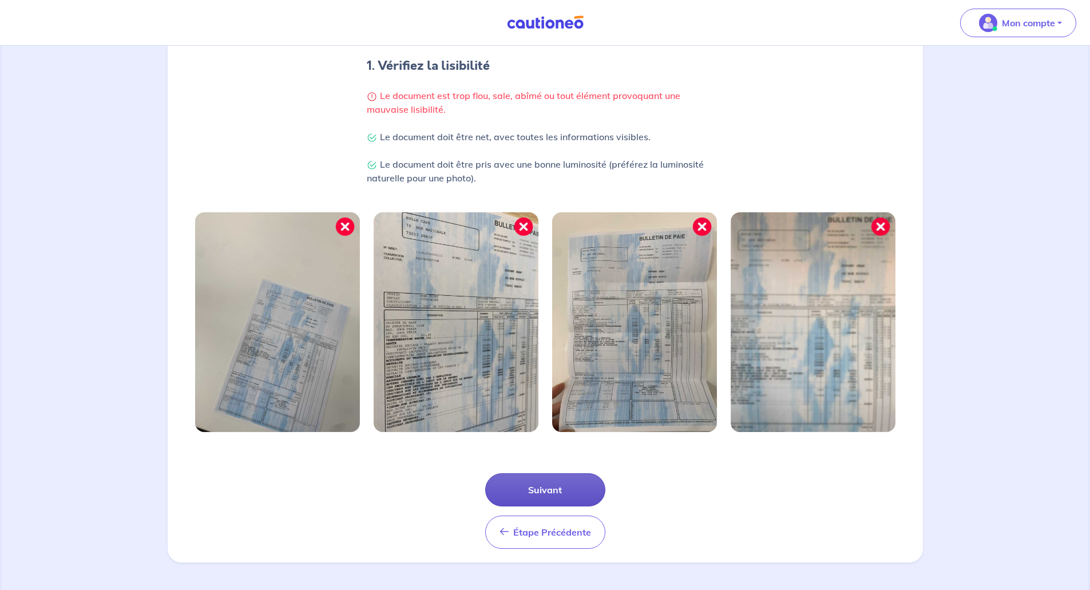
click at [563, 480] on button "Suivant" at bounding box center [545, 489] width 120 height 33
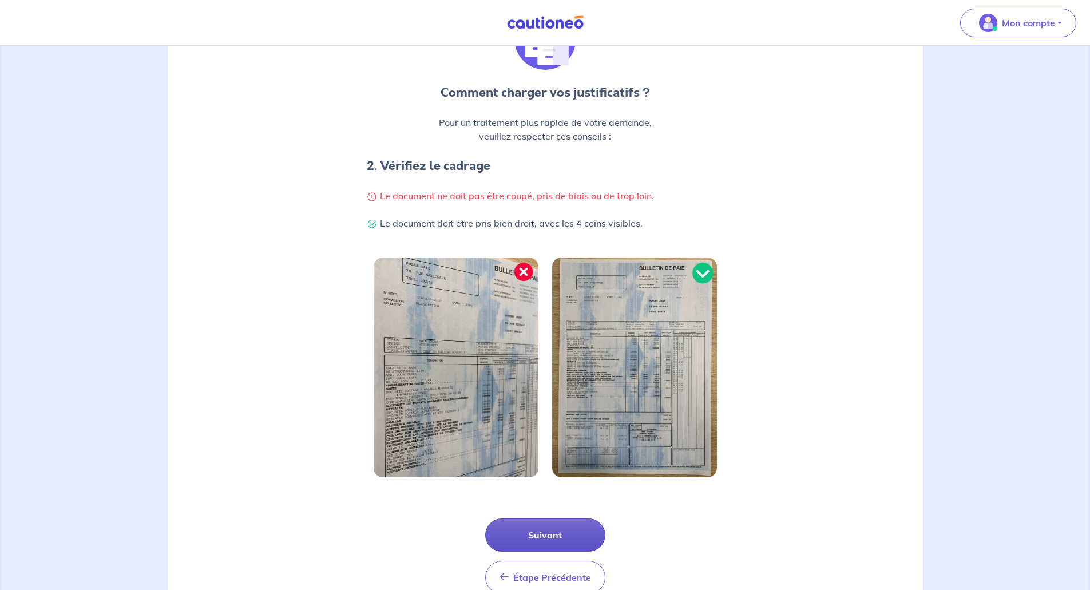
scroll to position [174, 0]
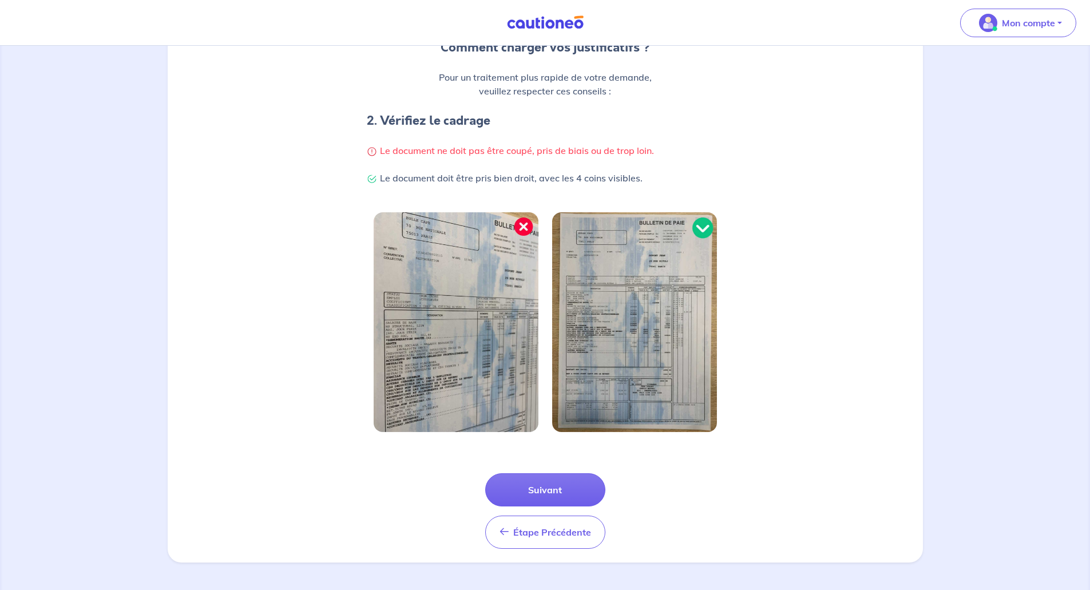
click at [542, 507] on div "Étape Précédente Précédent Suivant" at bounding box center [545, 511] width 120 height 76
click at [544, 498] on button "Suivant" at bounding box center [545, 489] width 120 height 33
